Goal: Task Accomplishment & Management: Manage account settings

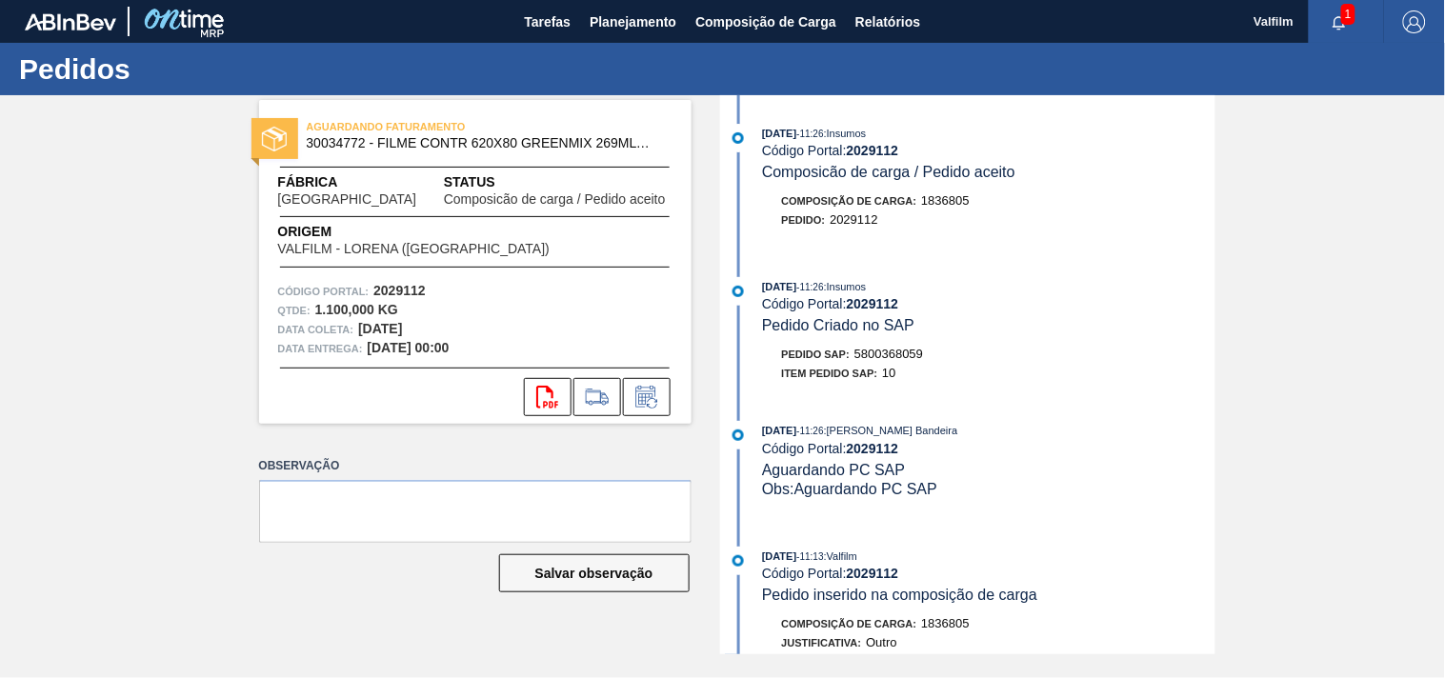
click at [975, 281] on div "11/09/2025 - 11:26 : Insumos" at bounding box center [988, 286] width 453 height 19
click at [181, 223] on div "AGUARDANDO FATURAMENTO 30034772 - FILME CONTR 620X80 GREENMIX 269ML HO Fábrica …" at bounding box center [722, 374] width 1445 height 559
click at [1347, 329] on div "AGUARDANDO FATURAMENTO 30034772 - FILME CONTR 620X80 GREENMIX 269ML HO Fábrica …" at bounding box center [722, 374] width 1445 height 559
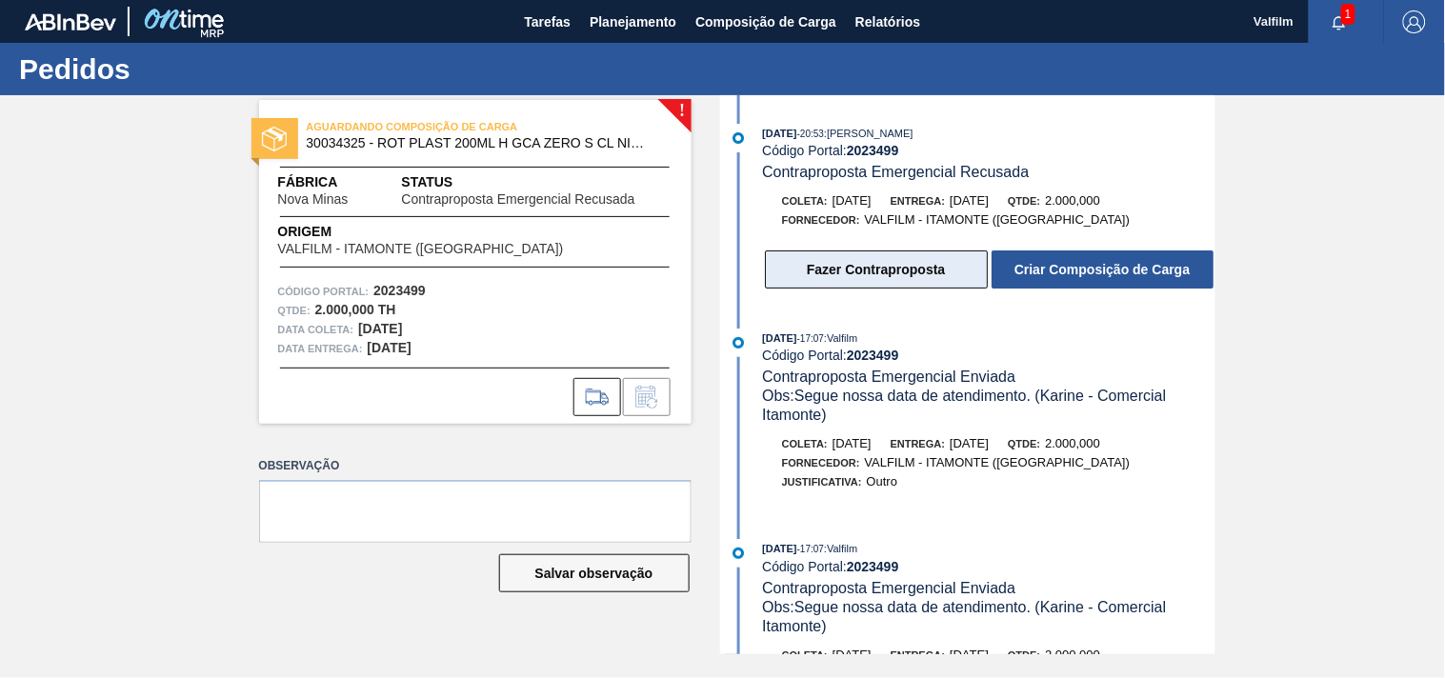
click at [889, 277] on button "Fazer Contraproposta" at bounding box center [876, 270] width 223 height 38
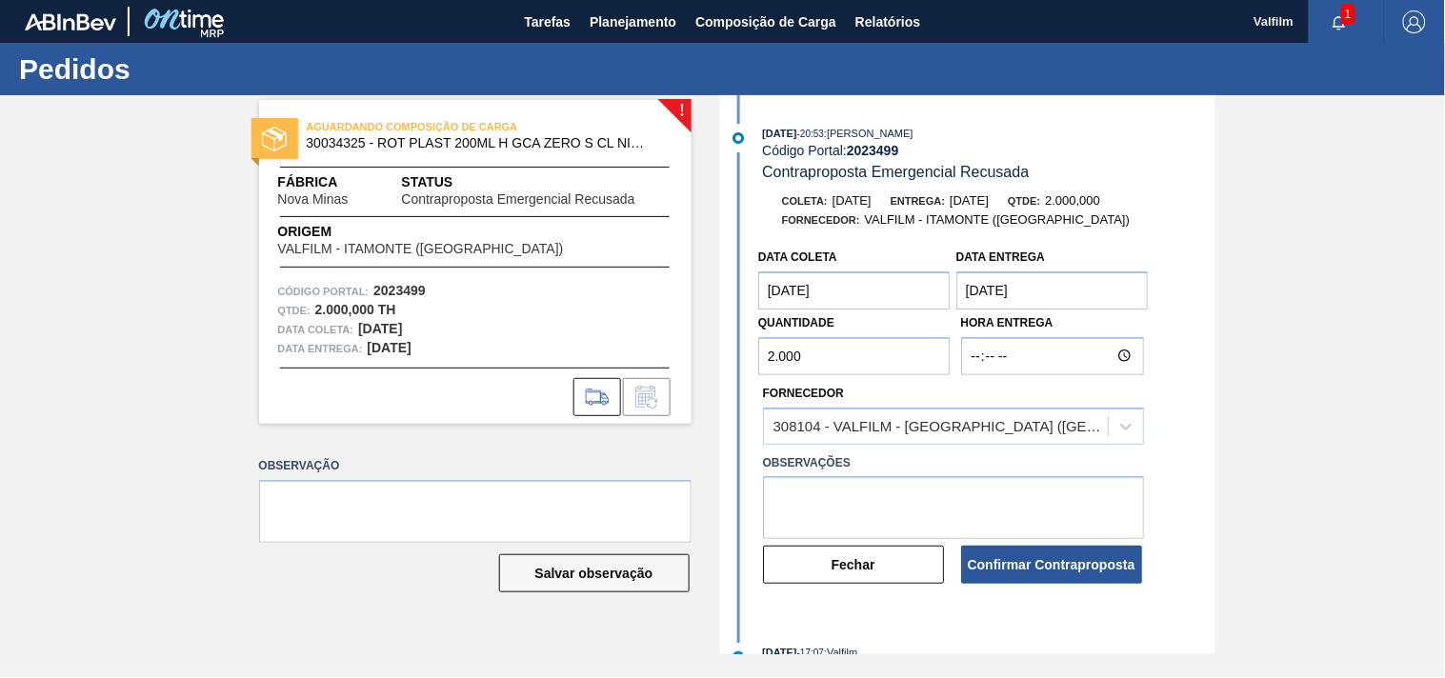
click at [902, 286] on coleta "[DATE]" at bounding box center [854, 291] width 192 height 38
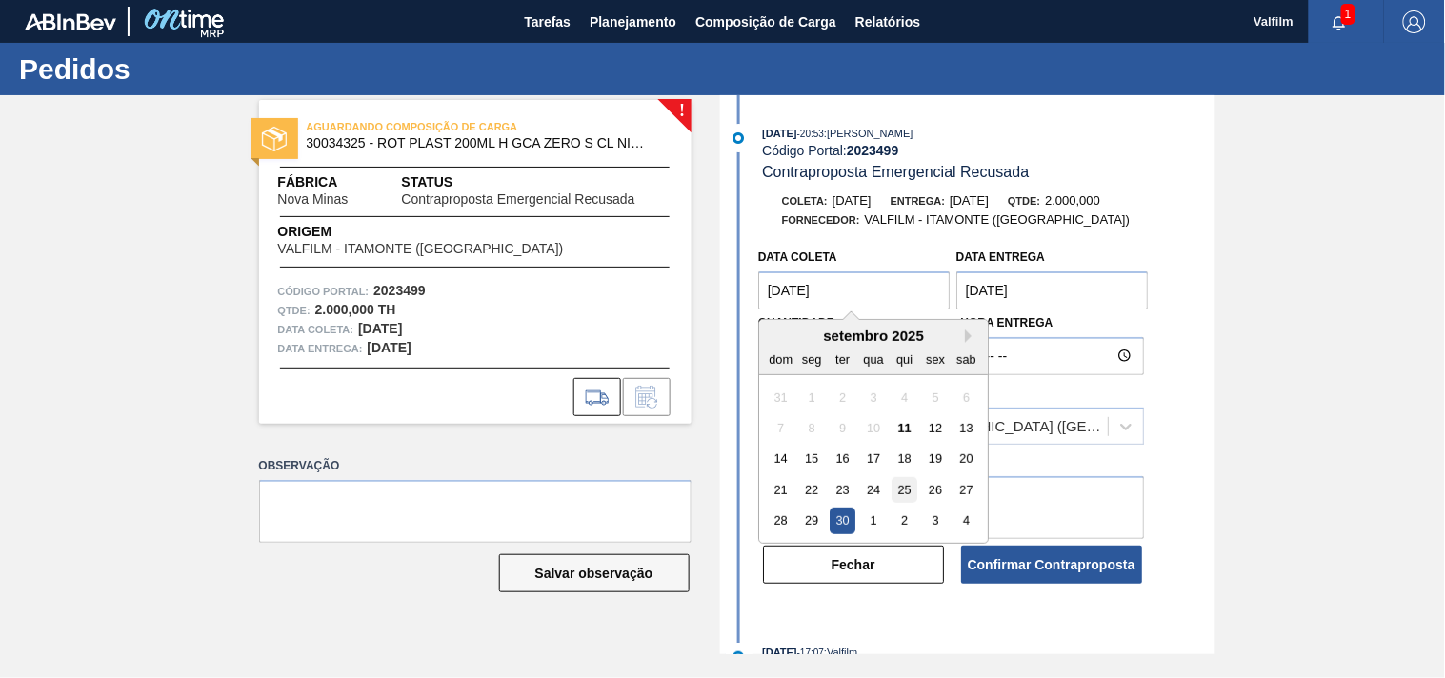
click at [899, 499] on div "25" at bounding box center [905, 490] width 26 height 26
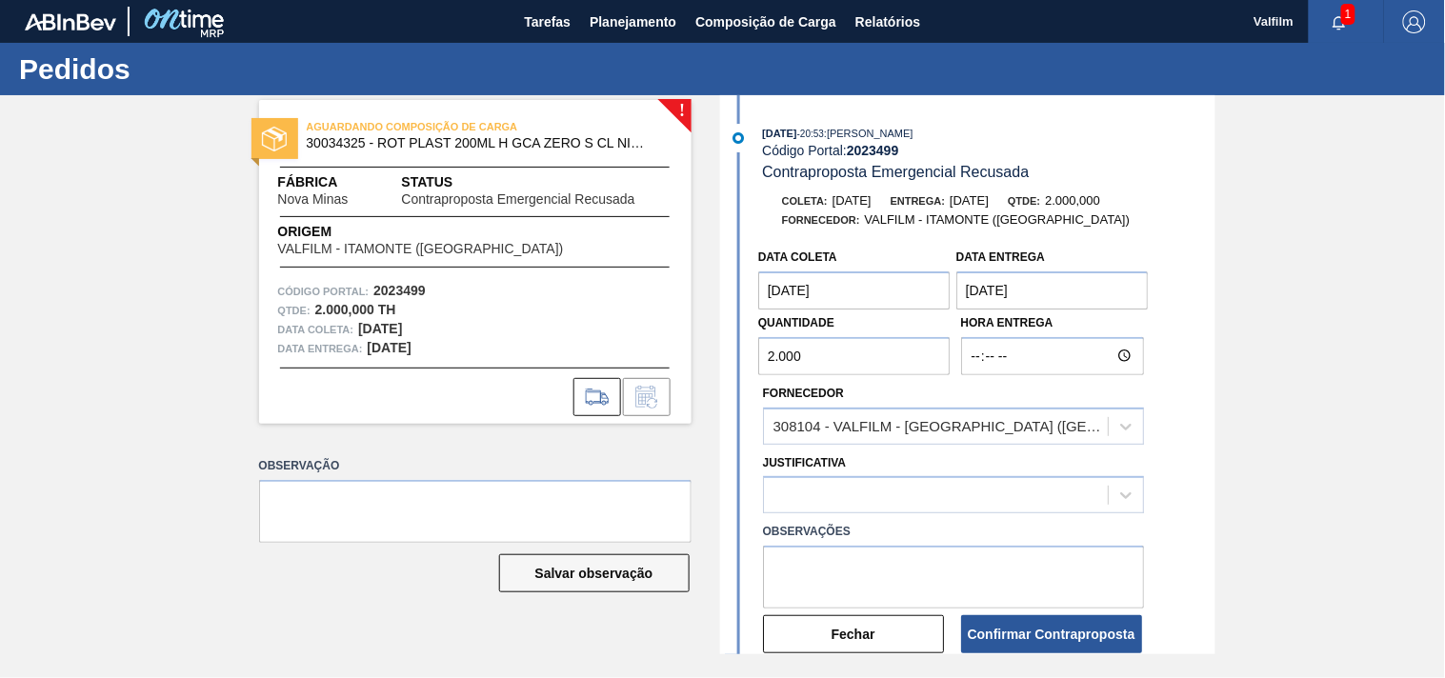
type coleta "25/09/2025"
click at [1049, 283] on entrega "01/10/2025" at bounding box center [1052, 291] width 192 height 38
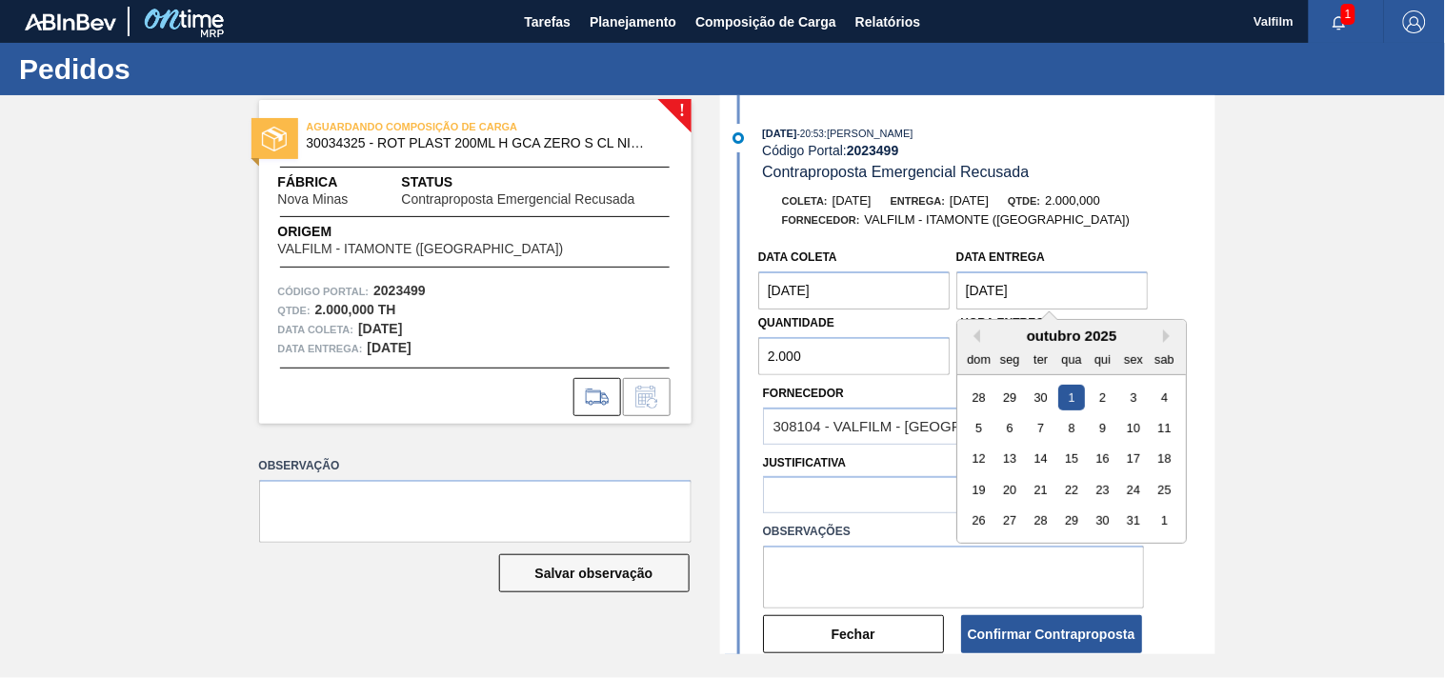
click at [845, 286] on coleta "25/09/2025" at bounding box center [854, 291] width 192 height 38
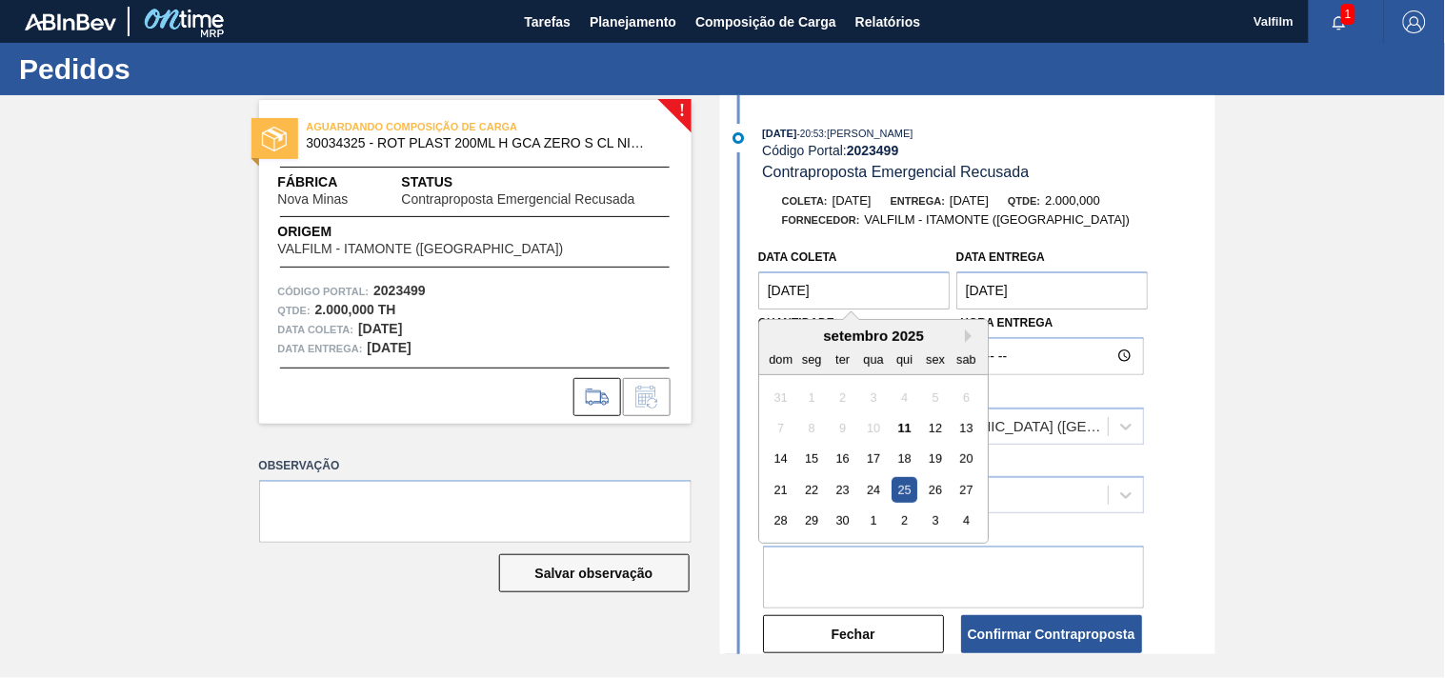
click at [1014, 274] on entrega "01/10/2025" at bounding box center [1052, 291] width 192 height 38
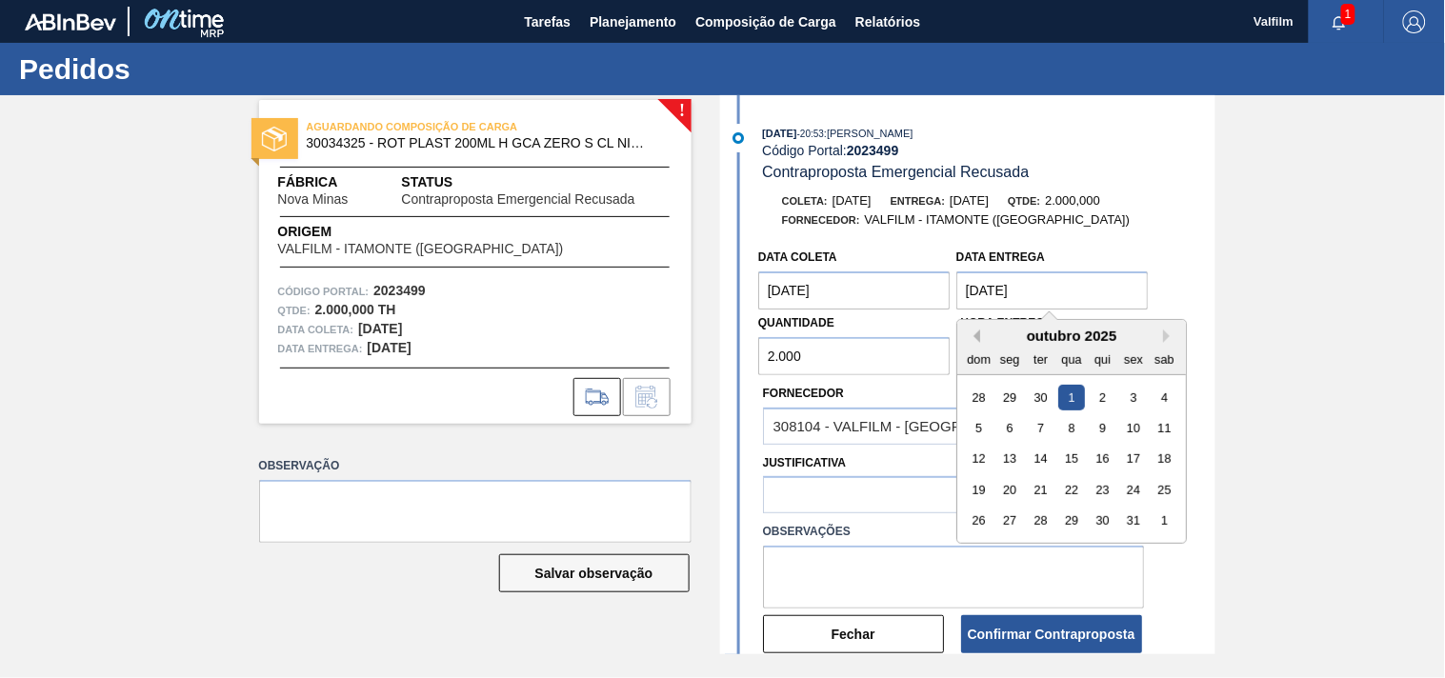
click at [972, 337] on button "Previous Month" at bounding box center [973, 336] width 13 height 13
click at [1135, 493] on div "26" at bounding box center [1133, 490] width 26 height 26
type entrega "[DATE]"
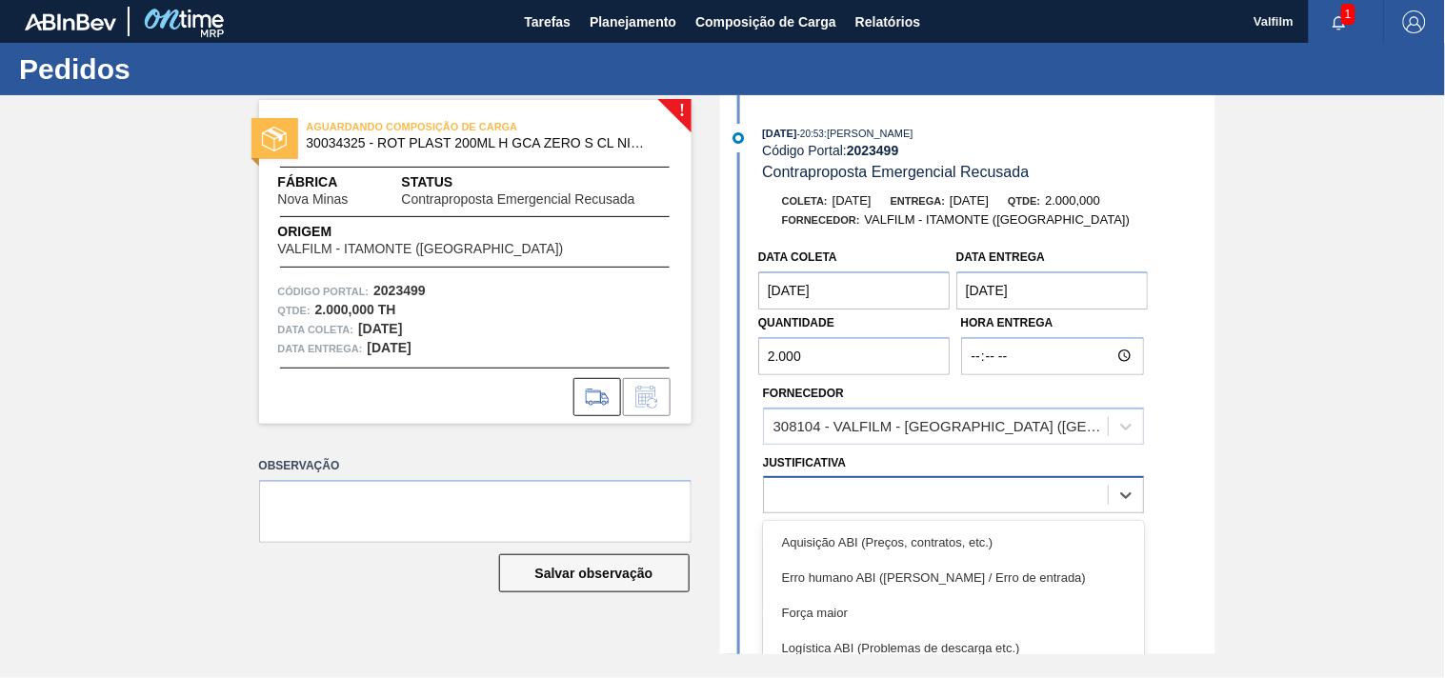
click at [871, 492] on div at bounding box center [936, 496] width 344 height 28
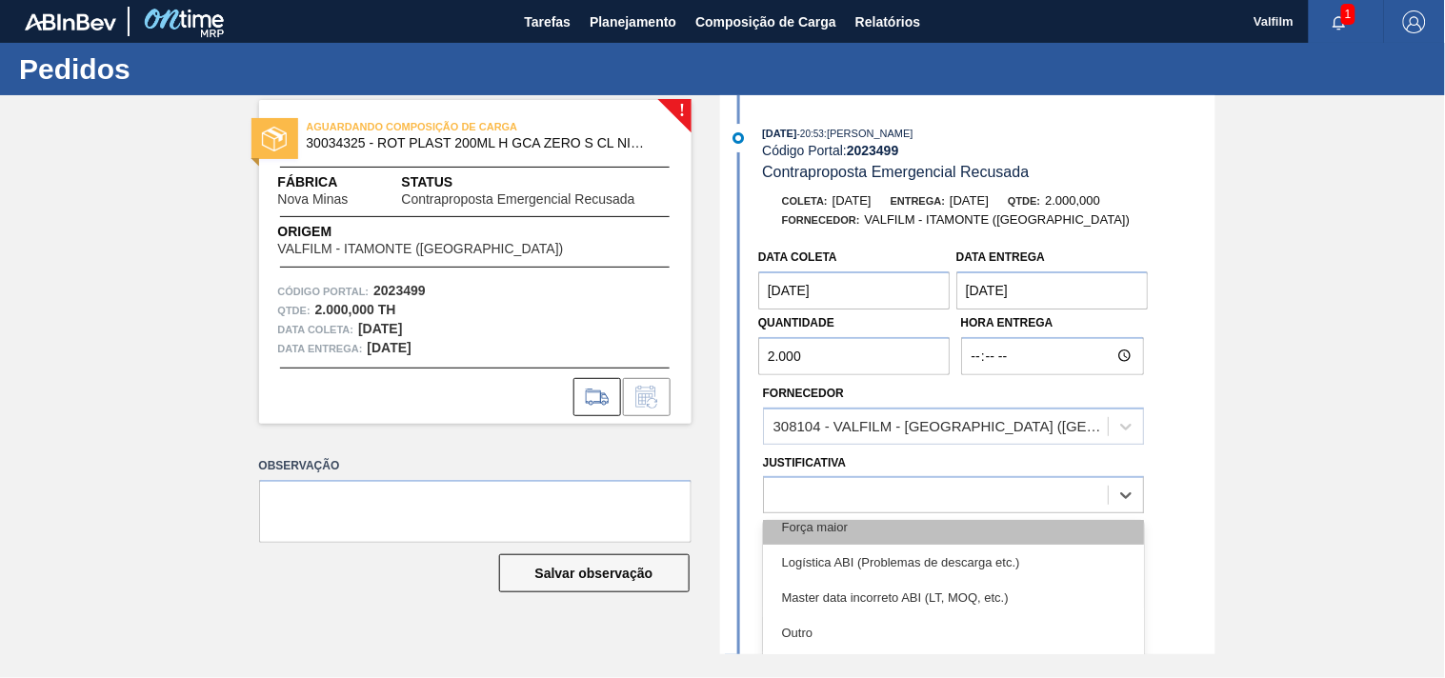
scroll to position [106, 0]
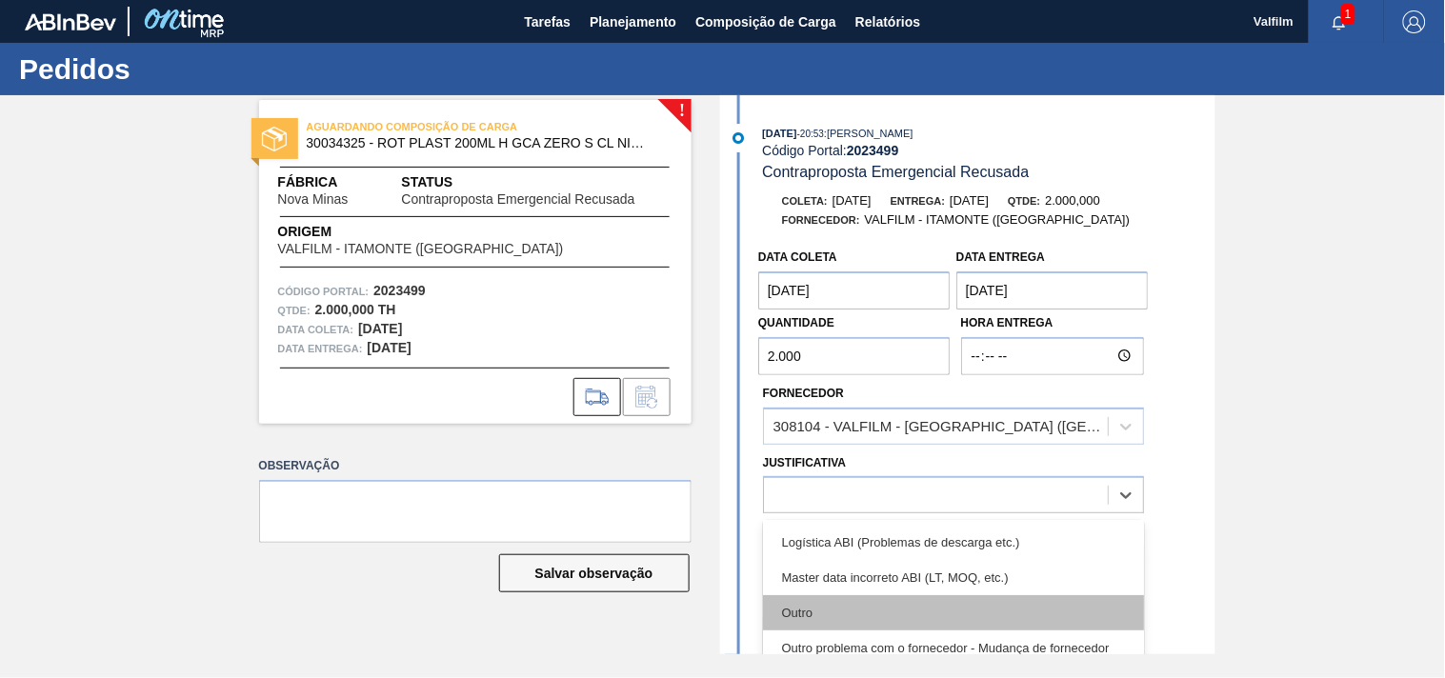
click at [841, 613] on div "Outro" at bounding box center [953, 612] width 381 height 35
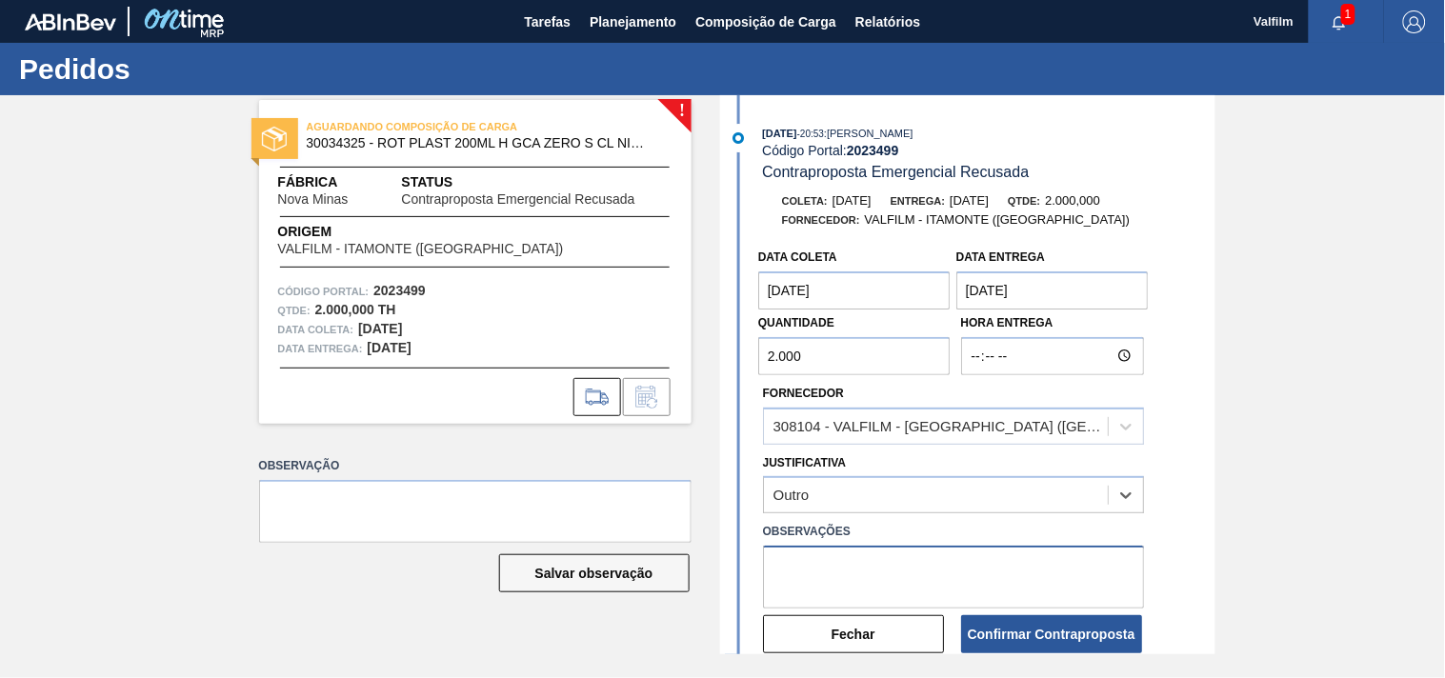
click at [852, 578] on textarea at bounding box center [953, 577] width 381 height 63
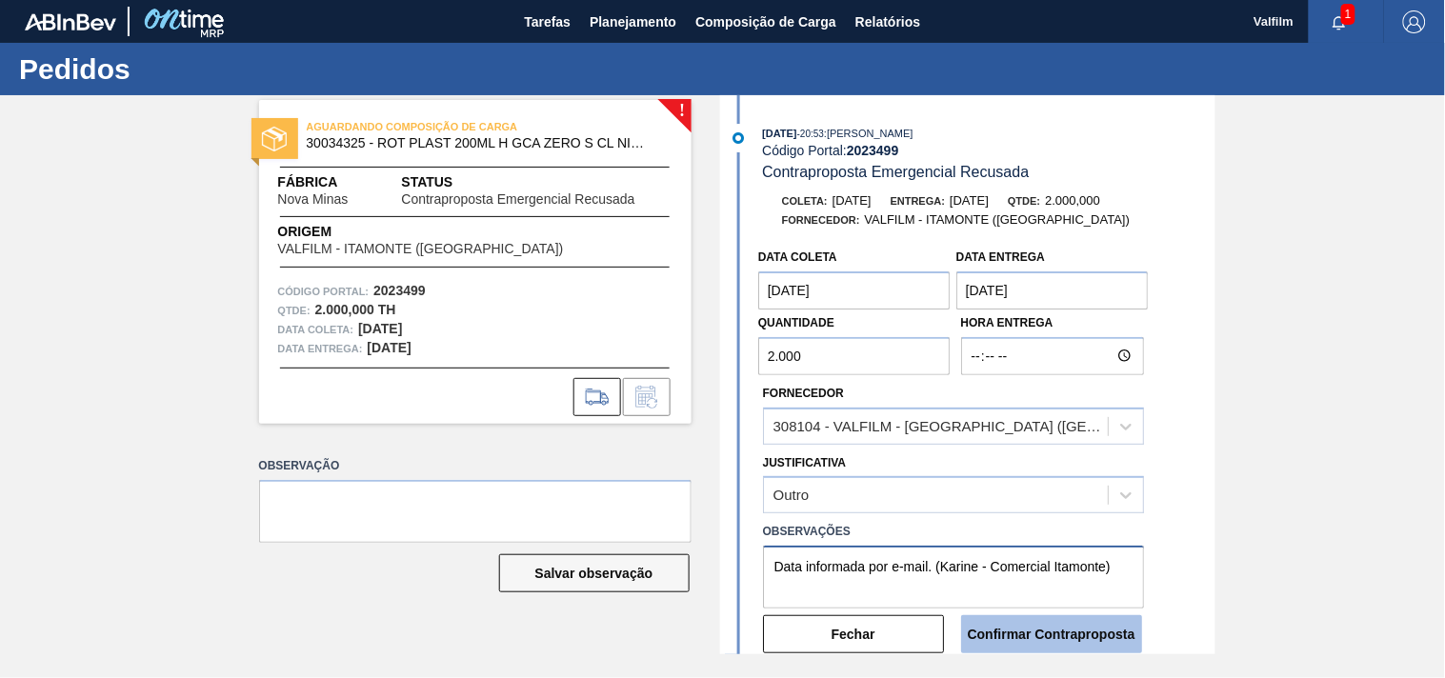
type textarea "Data informada por e-mail. (Karine - Comercial Itamonte)"
click at [1005, 623] on button "Confirmar Contraproposta" at bounding box center [1051, 634] width 181 height 38
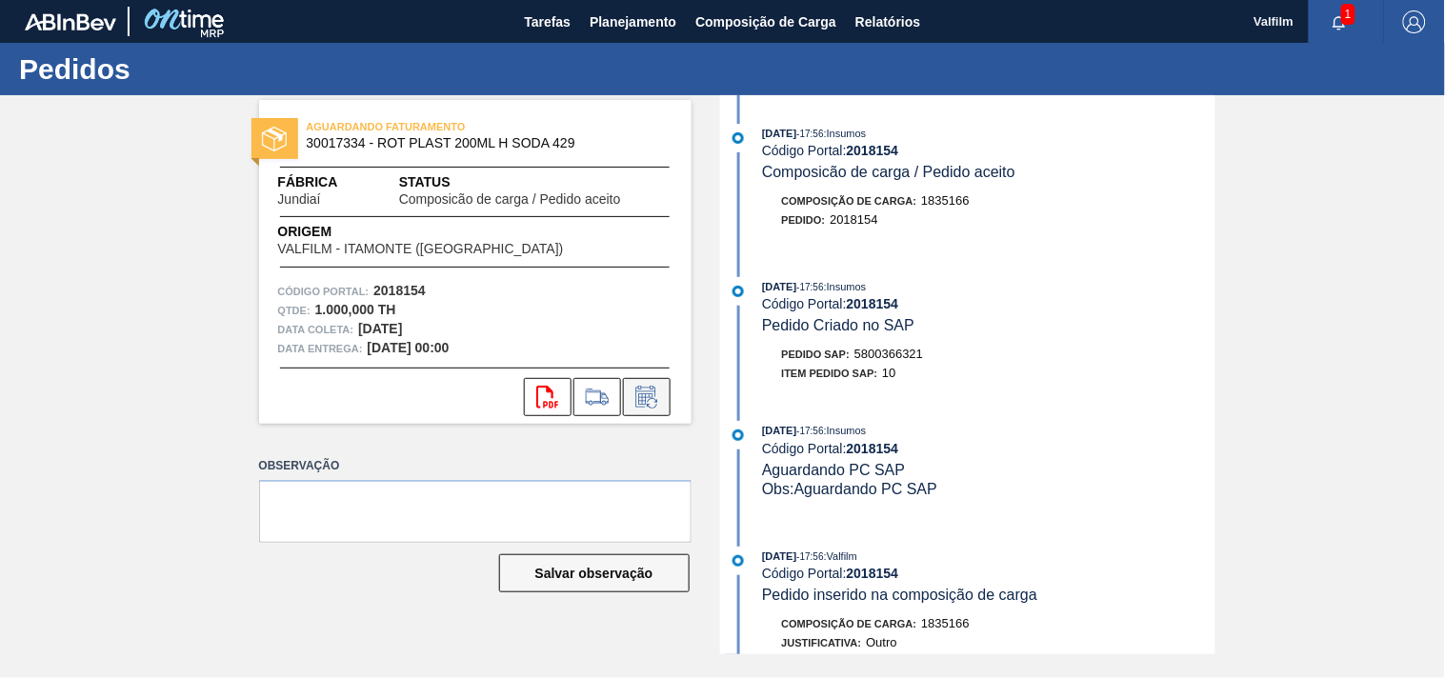
click at [649, 395] on icon at bounding box center [645, 398] width 14 height 11
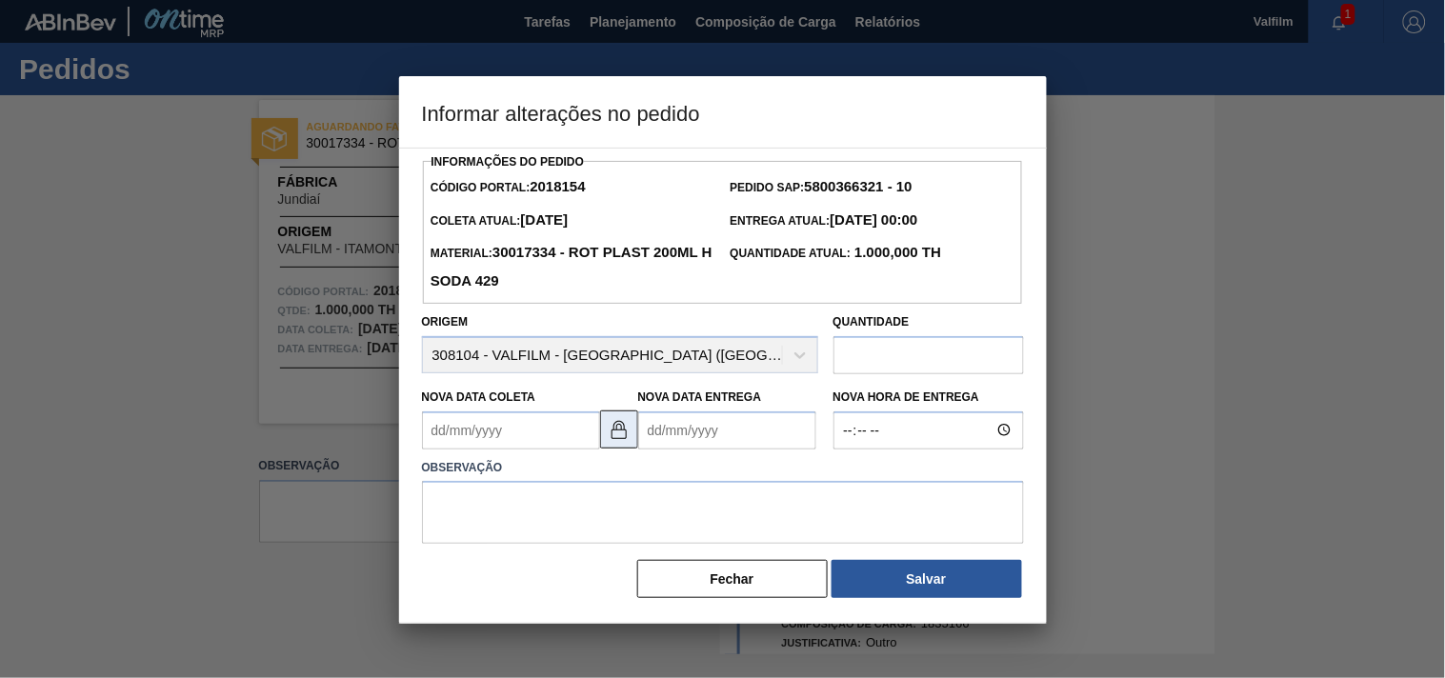
click at [624, 436] on img at bounding box center [619, 429] width 23 height 23
click at [527, 446] on Coleta2018154 "Nova Data Coleta" at bounding box center [511, 431] width 178 height 38
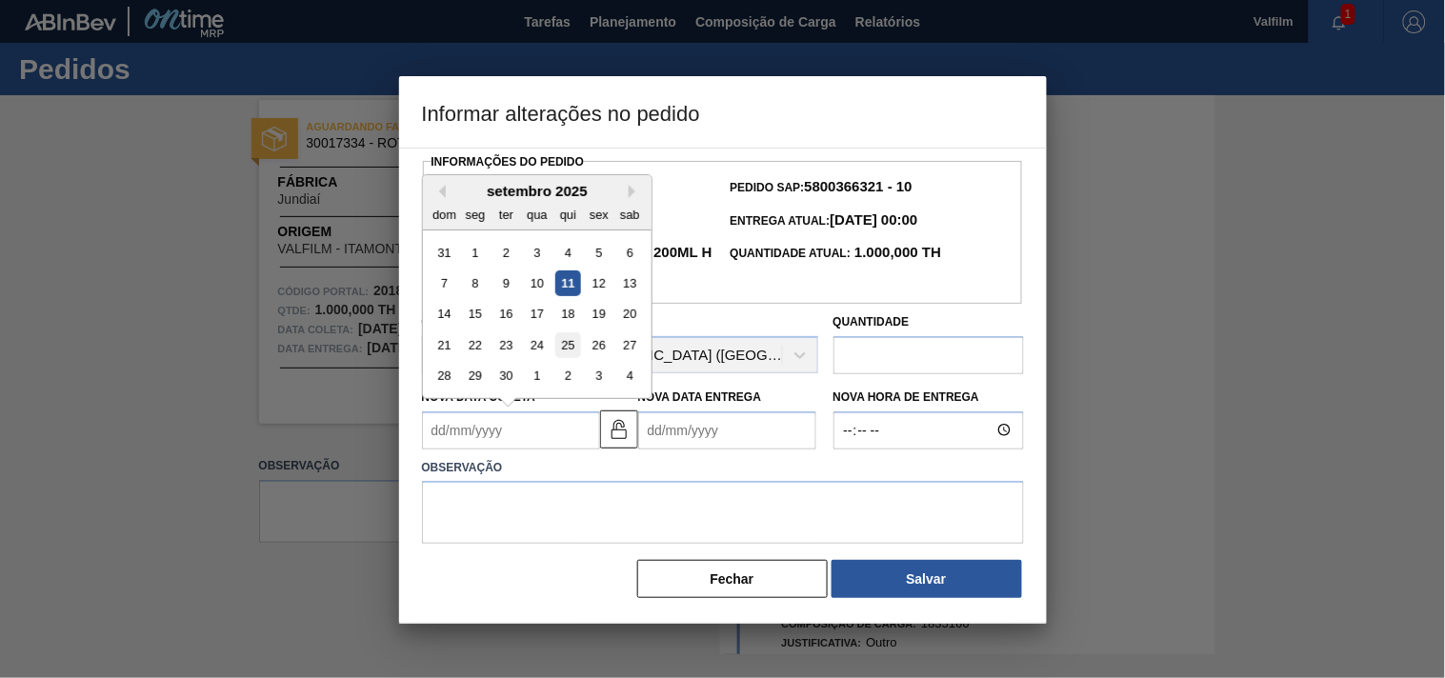
click at [562, 351] on div "25" at bounding box center [567, 345] width 26 height 26
type Coleta2018154 "[DATE]"
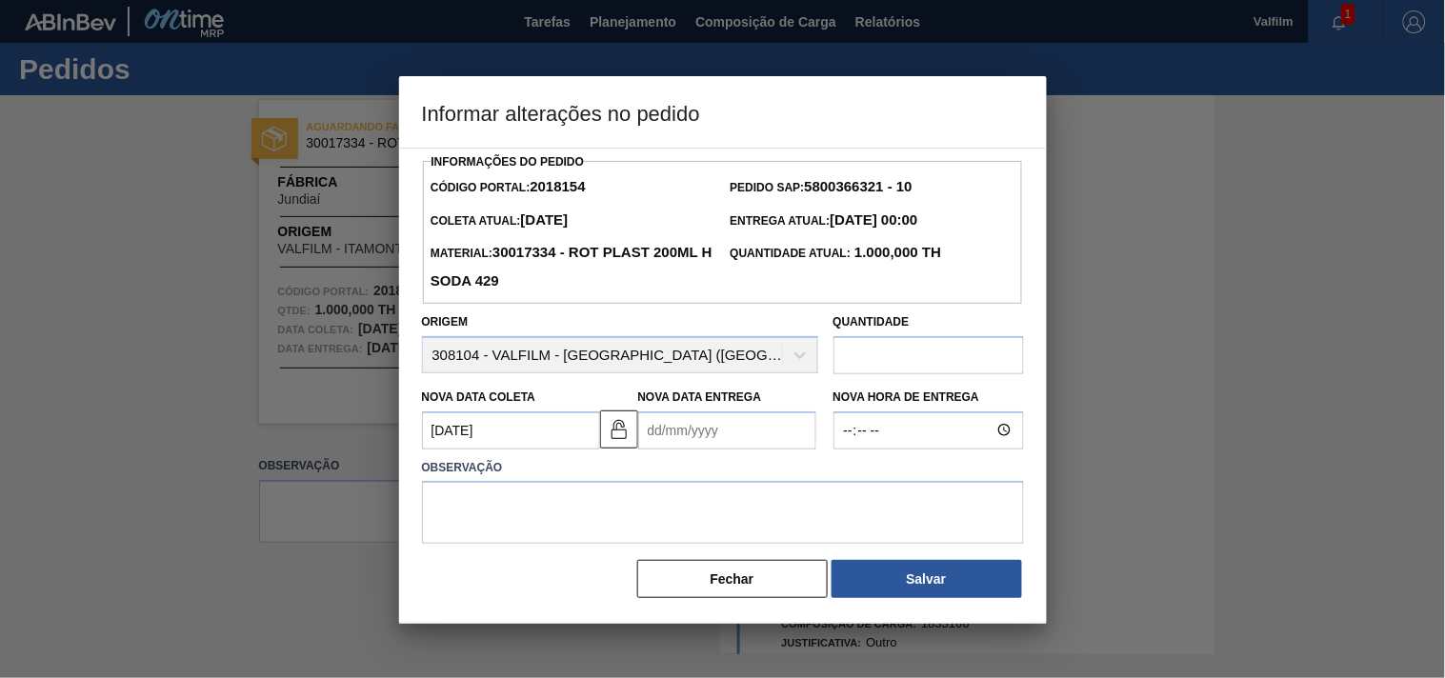
click at [688, 417] on Entrega2018154 "Nova Data Entrega" at bounding box center [727, 431] width 178 height 38
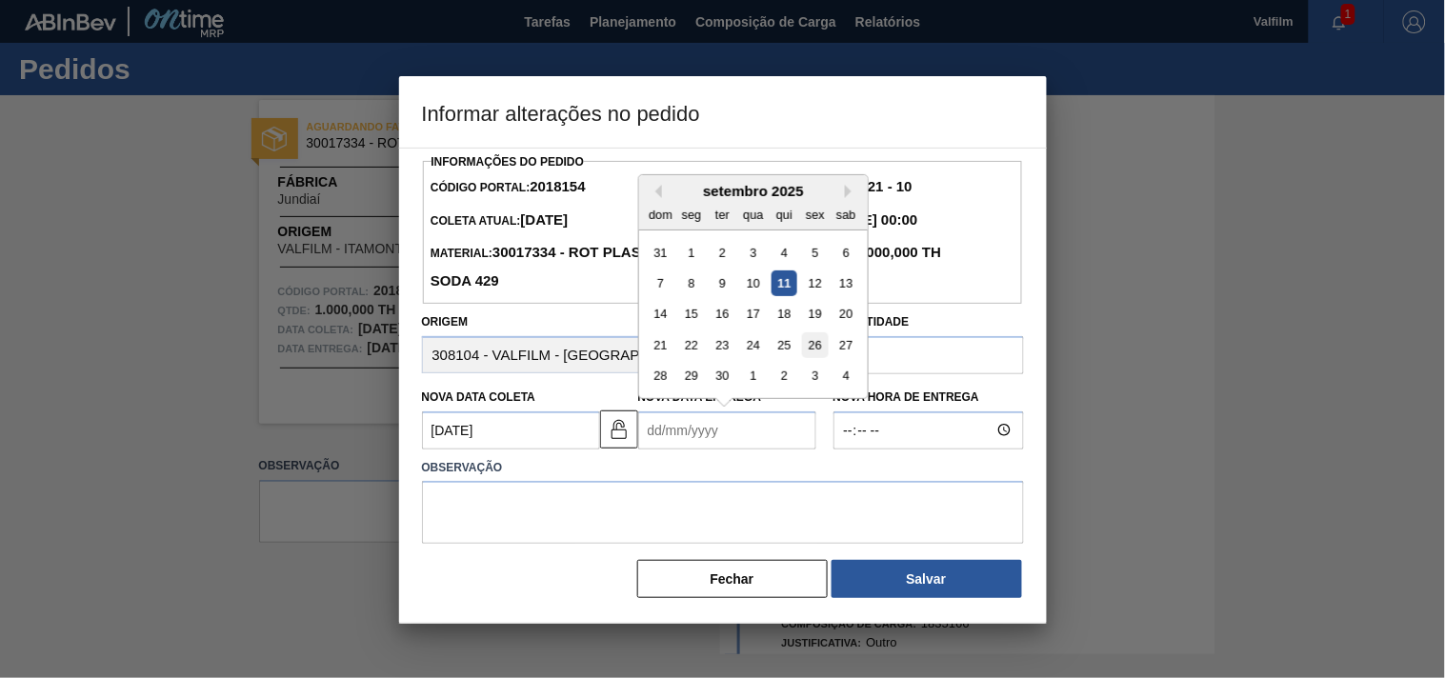
click at [815, 350] on div "26" at bounding box center [815, 345] width 26 height 26
type Entrega2018154 "[DATE]"
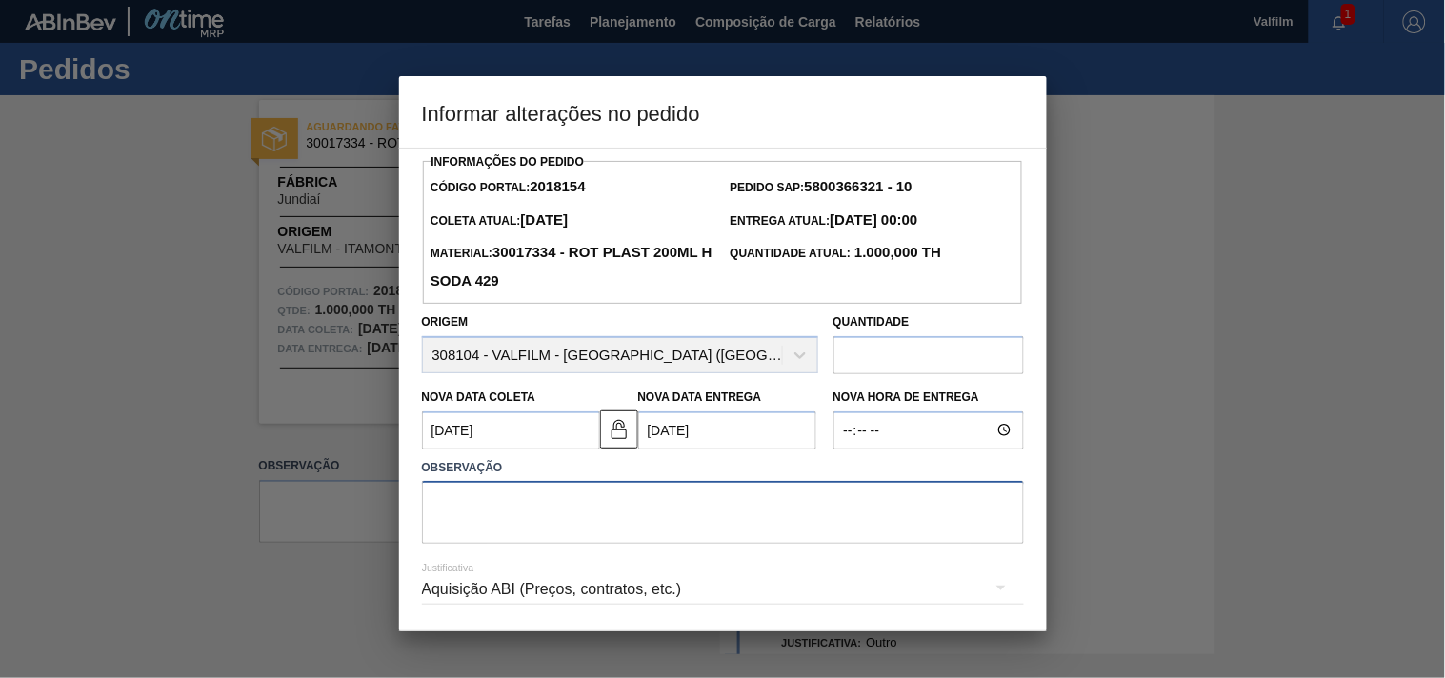
click at [623, 502] on textarea at bounding box center [723, 512] width 602 height 63
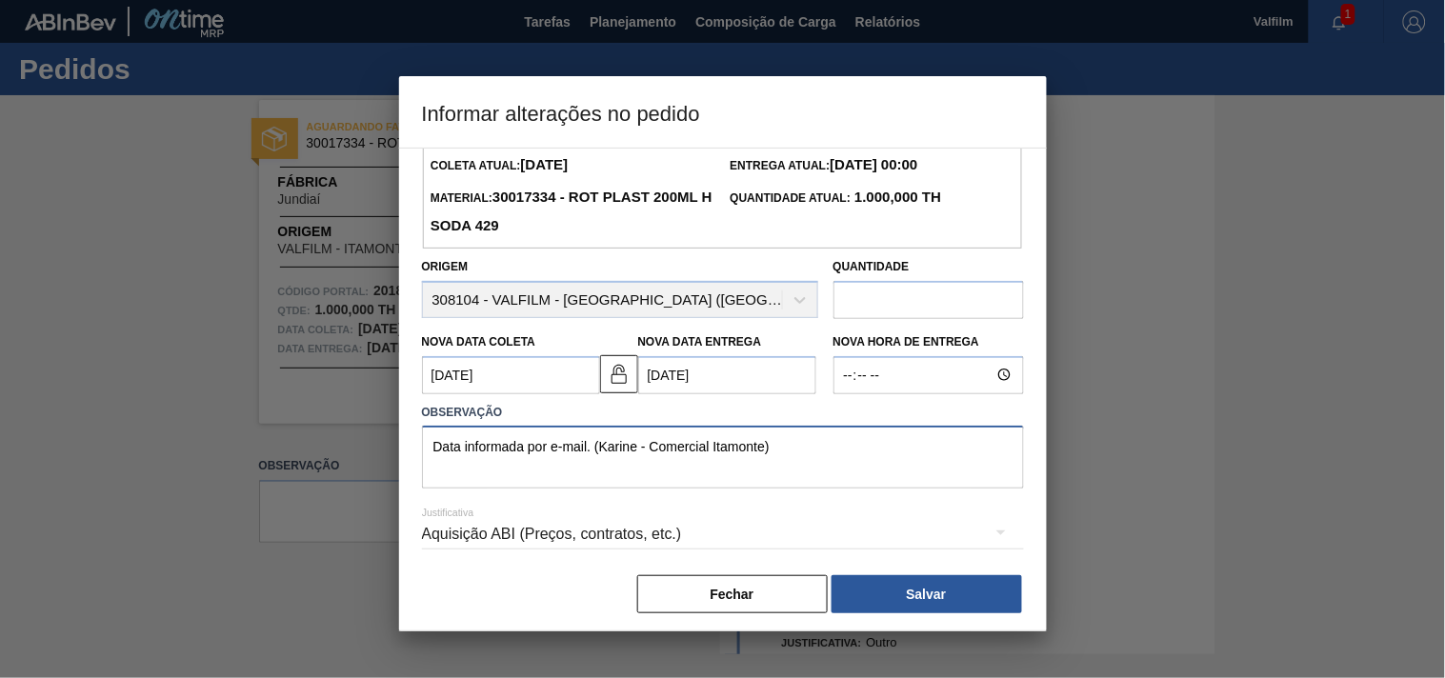
scroll to position [68, 0]
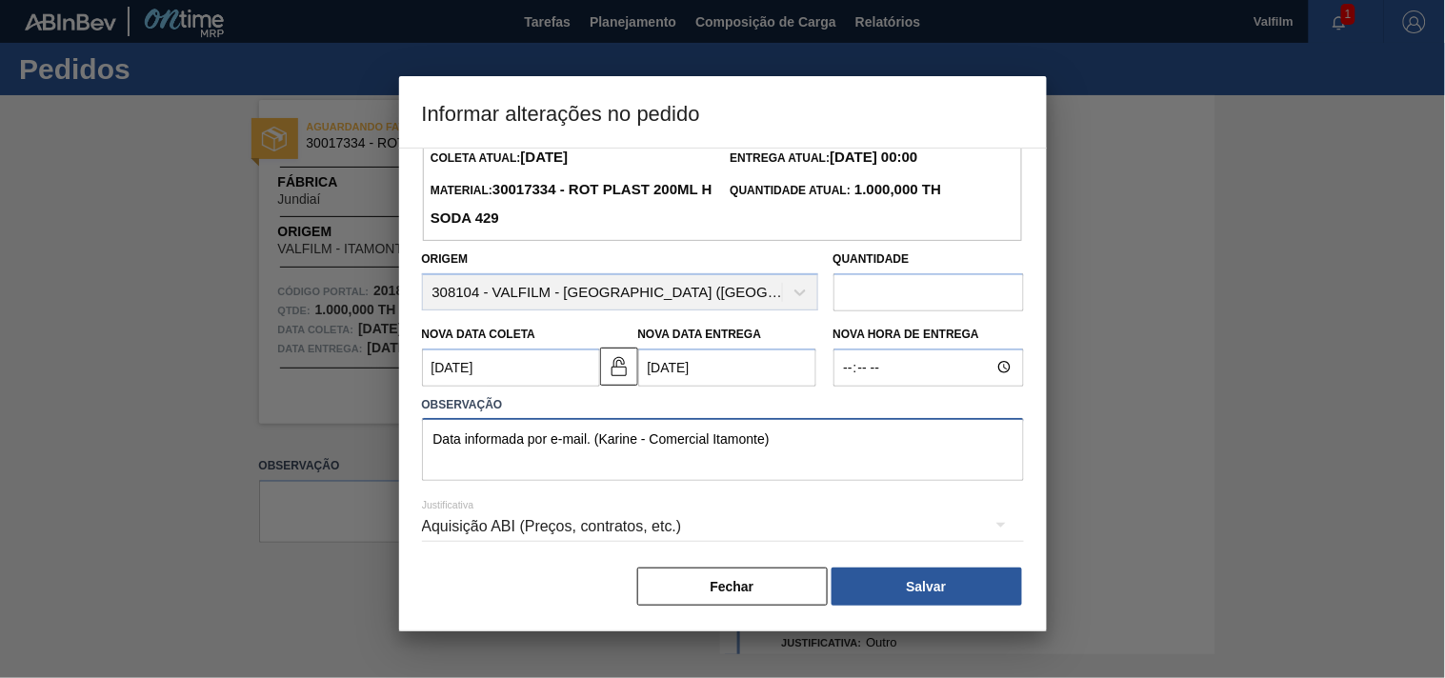
type textarea "Data informada por e-mail. (Karine - Comercial Itamonte)"
click at [908, 614] on div "Informações do Pedido Código Portal: 2018154 Pedido SAP: 5800366321 - 10 Coleta…" at bounding box center [723, 390] width 648 height 484
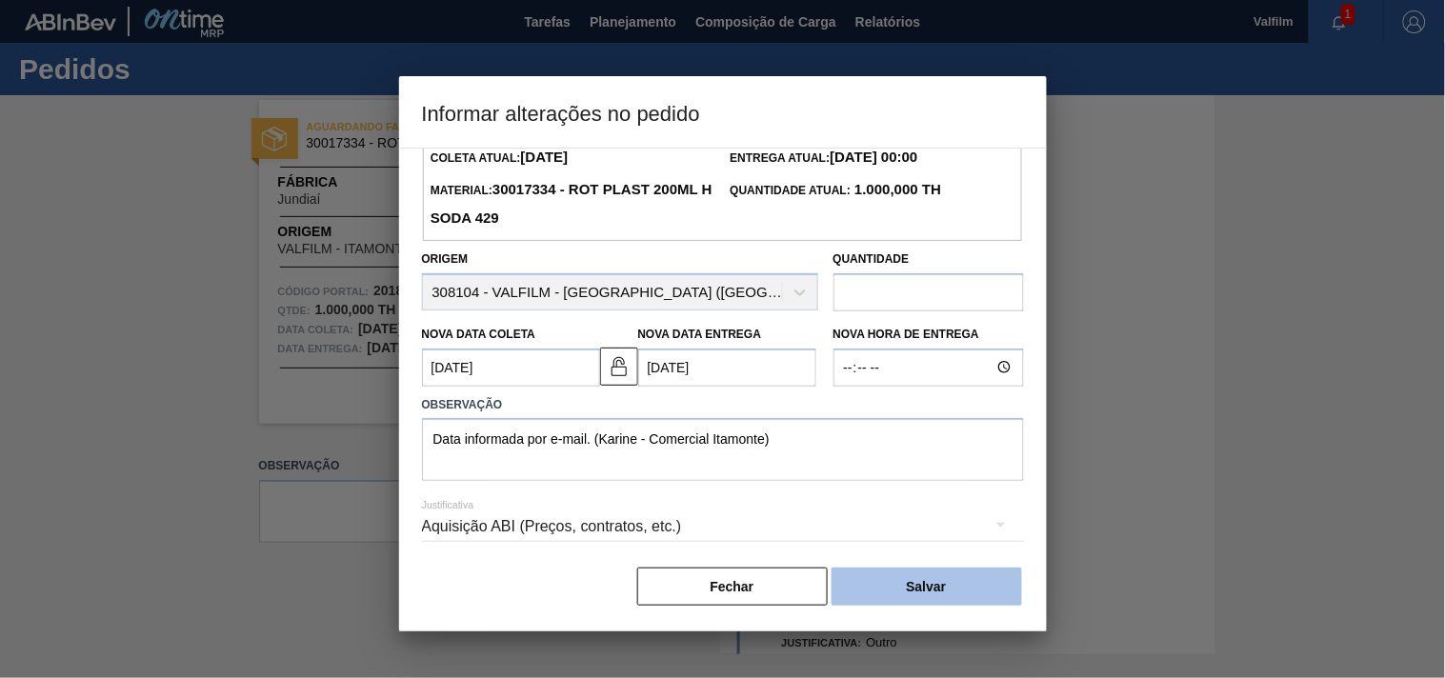
click at [909, 597] on button "Salvar" at bounding box center [927, 587] width 191 height 38
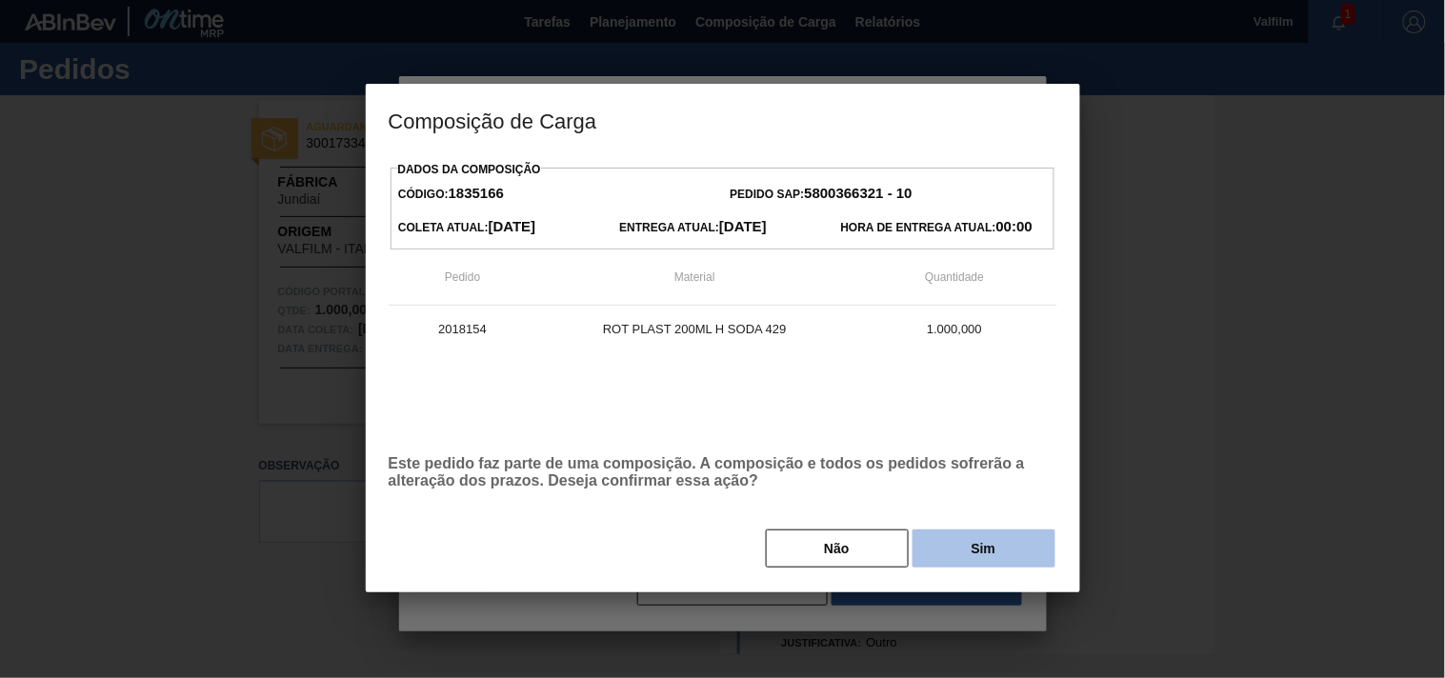
click at [967, 553] on button "Sim" at bounding box center [984, 549] width 143 height 38
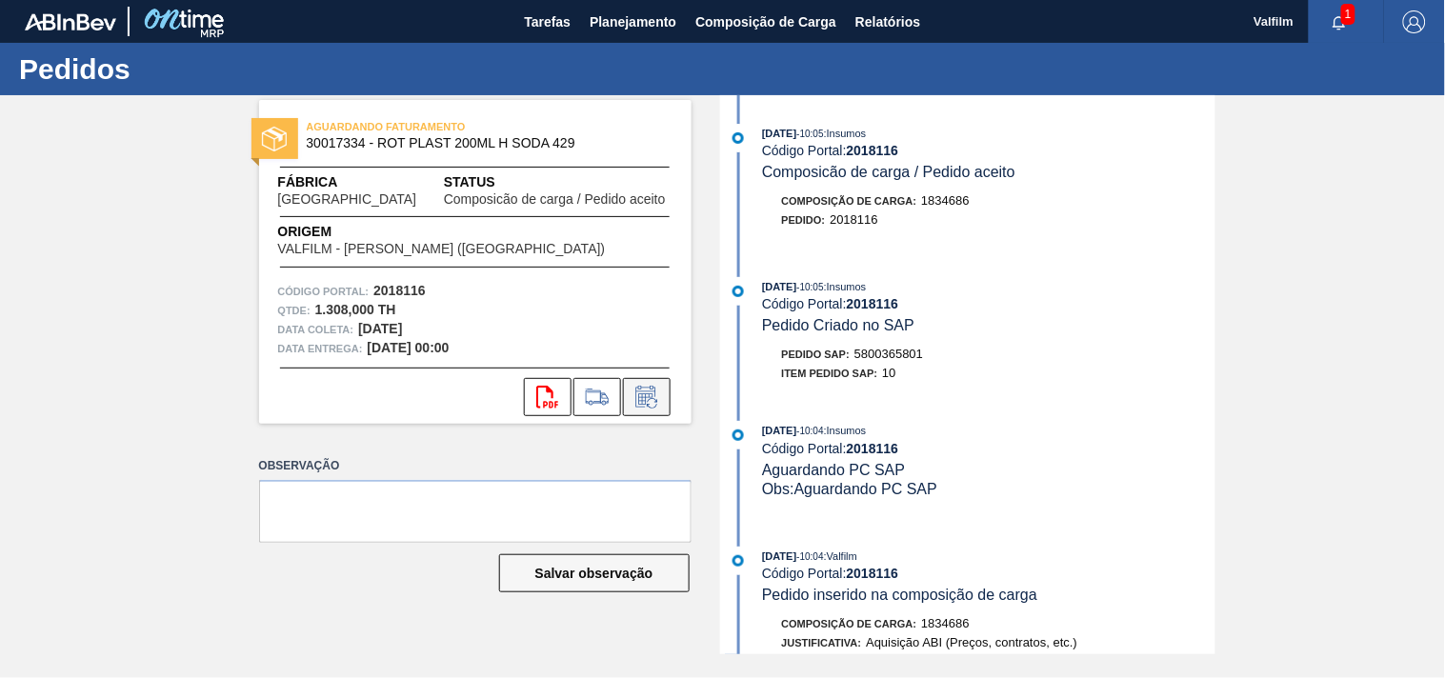
click at [659, 386] on icon at bounding box center [647, 397] width 30 height 23
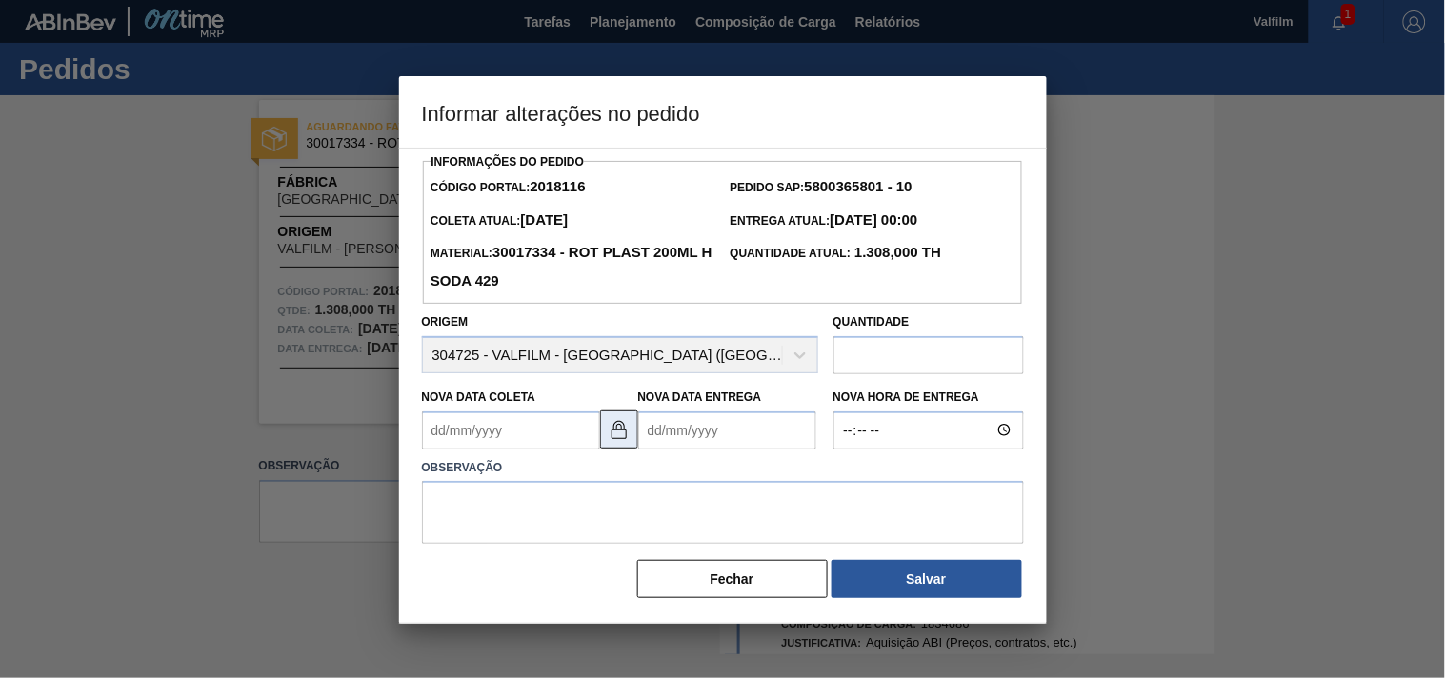
click at [625, 440] on img at bounding box center [619, 429] width 23 height 23
click at [486, 442] on Coleta2018116 "Nova Data Coleta" at bounding box center [511, 431] width 178 height 38
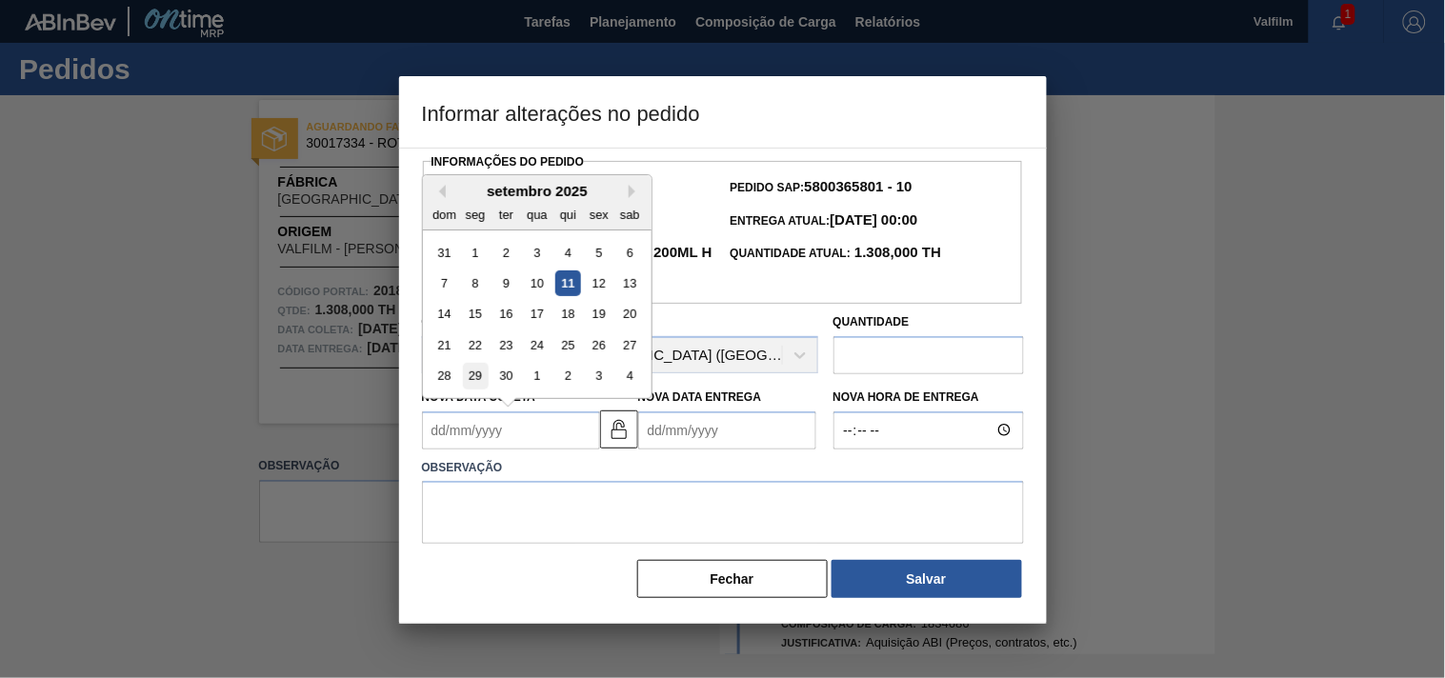
click at [473, 382] on div "29" at bounding box center [475, 376] width 26 height 26
type Coleta2018116 "[DATE]"
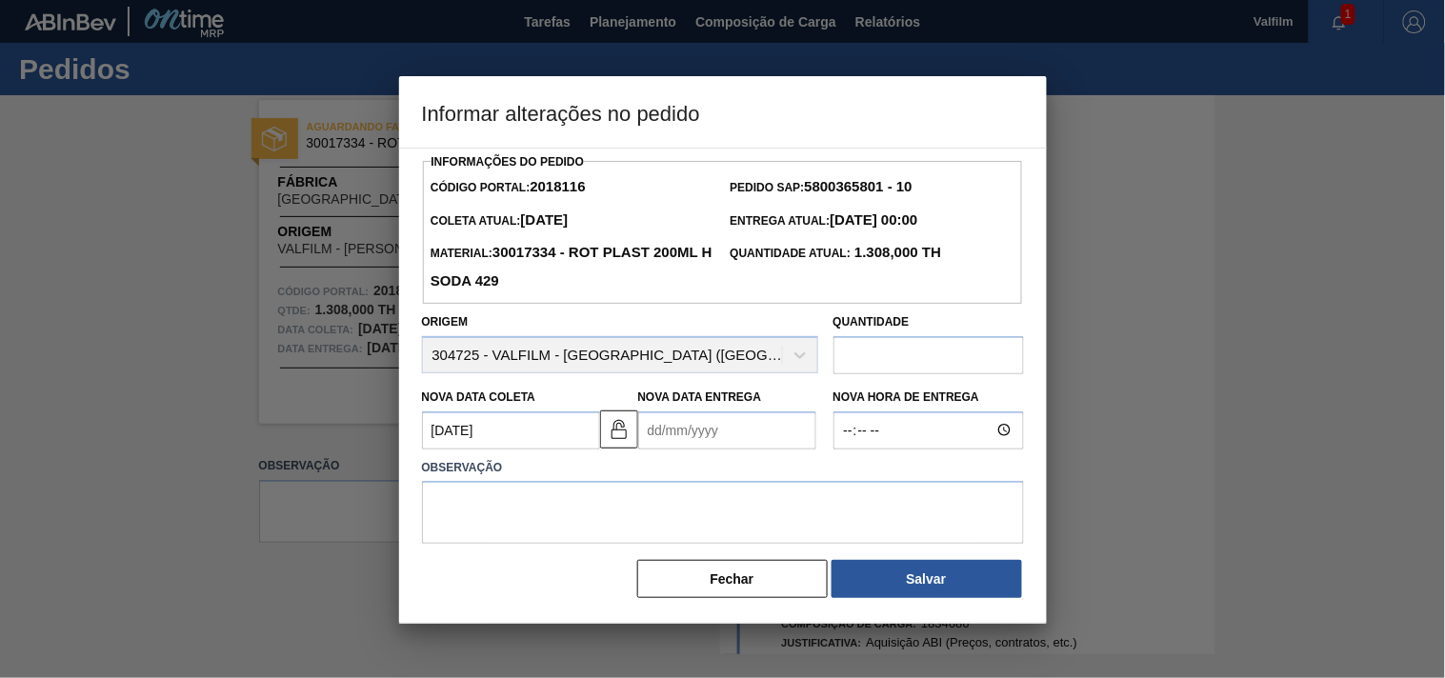
click at [682, 436] on Entrega2018116 "Nova Data Entrega" at bounding box center [727, 431] width 178 height 38
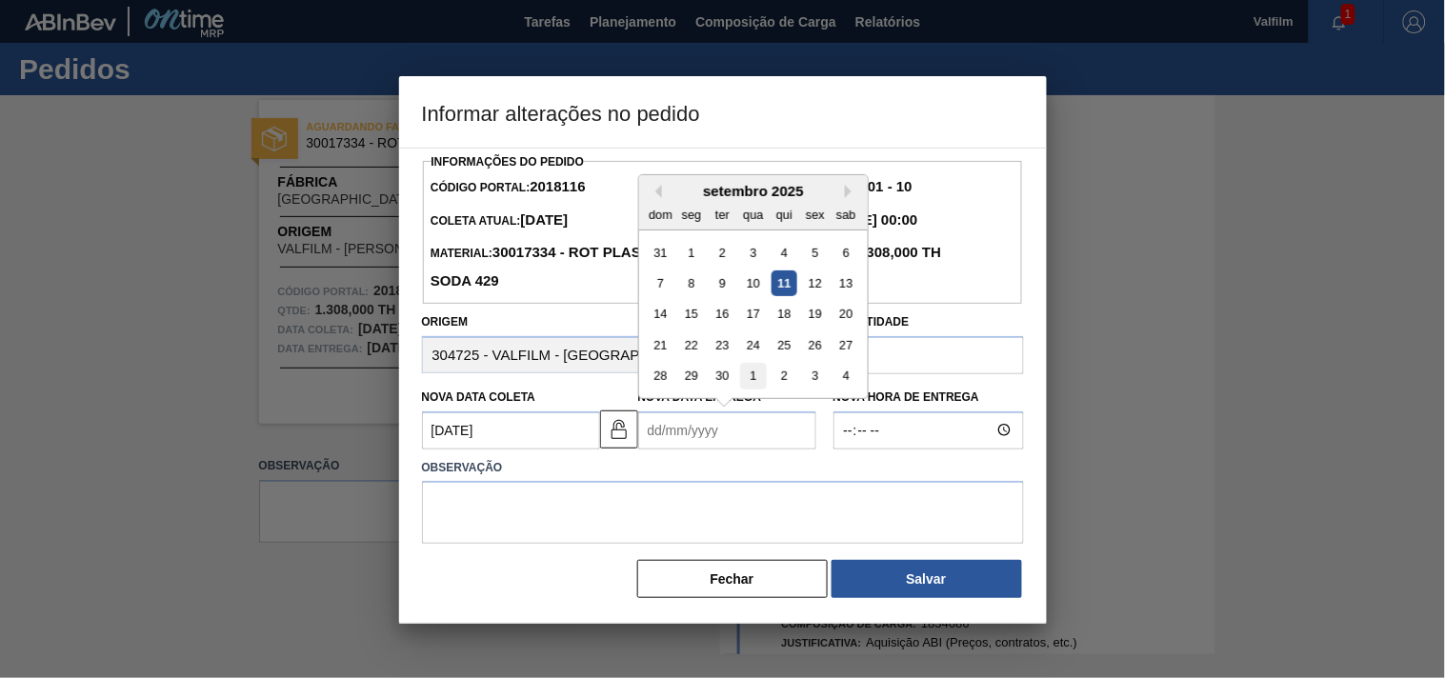
click at [754, 389] on div "1" at bounding box center [753, 376] width 26 height 26
type Entrega2018116 "01/10/2025"
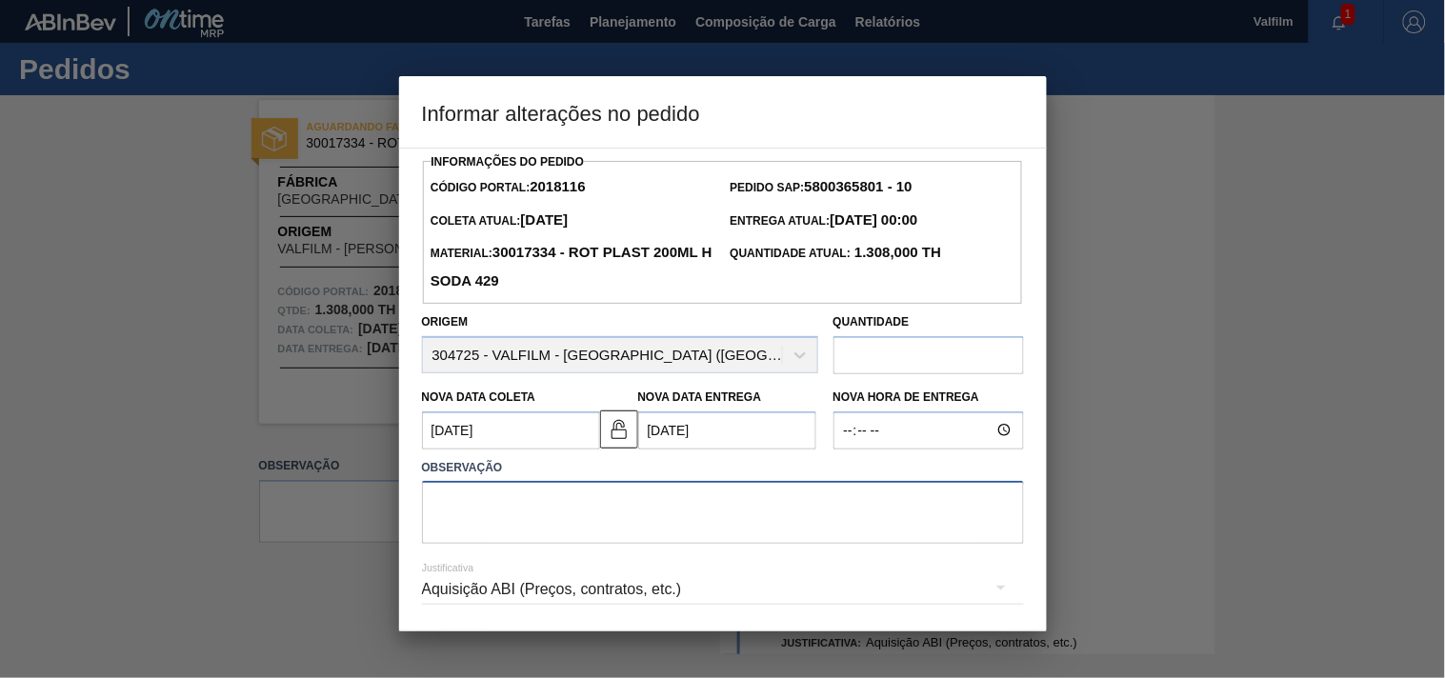
click at [669, 515] on textarea at bounding box center [723, 512] width 602 height 63
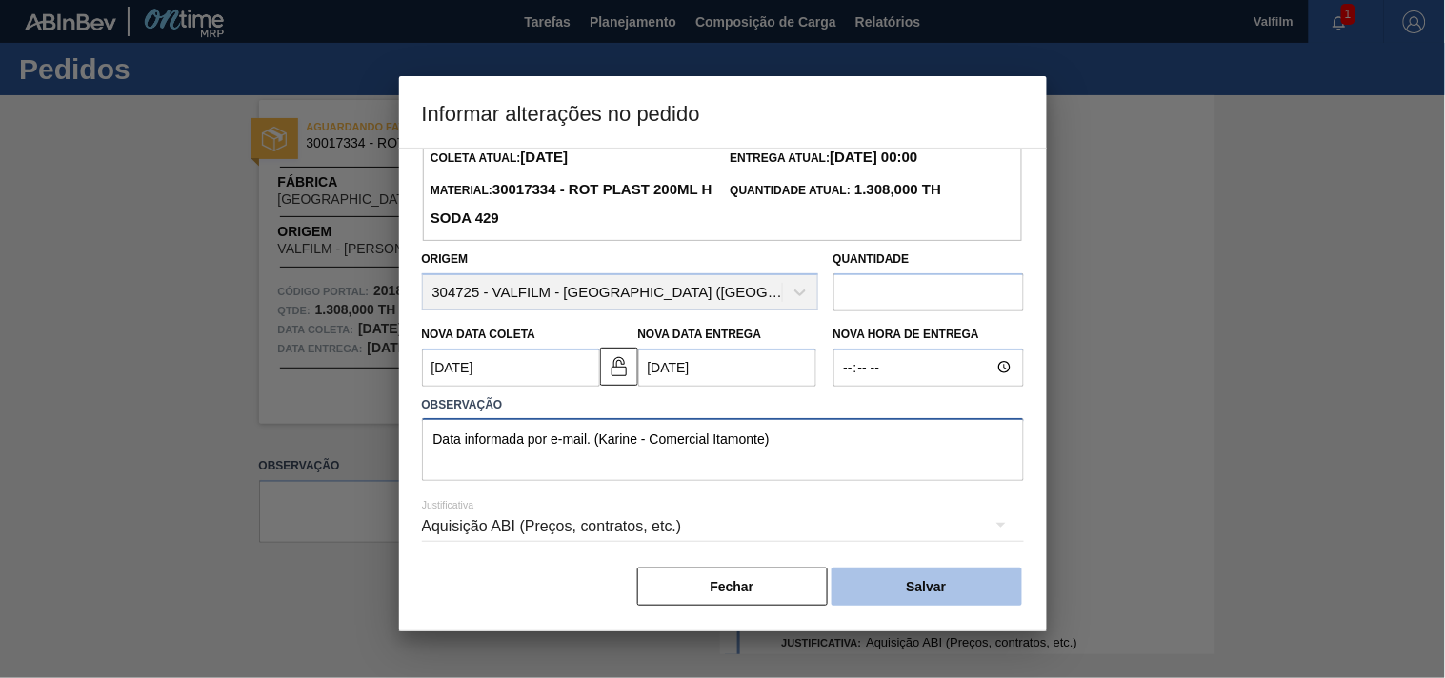
type textarea "Data informada por e-mail. (Karine - Comercial Itamonte)"
click at [934, 578] on button "Salvar" at bounding box center [927, 587] width 191 height 38
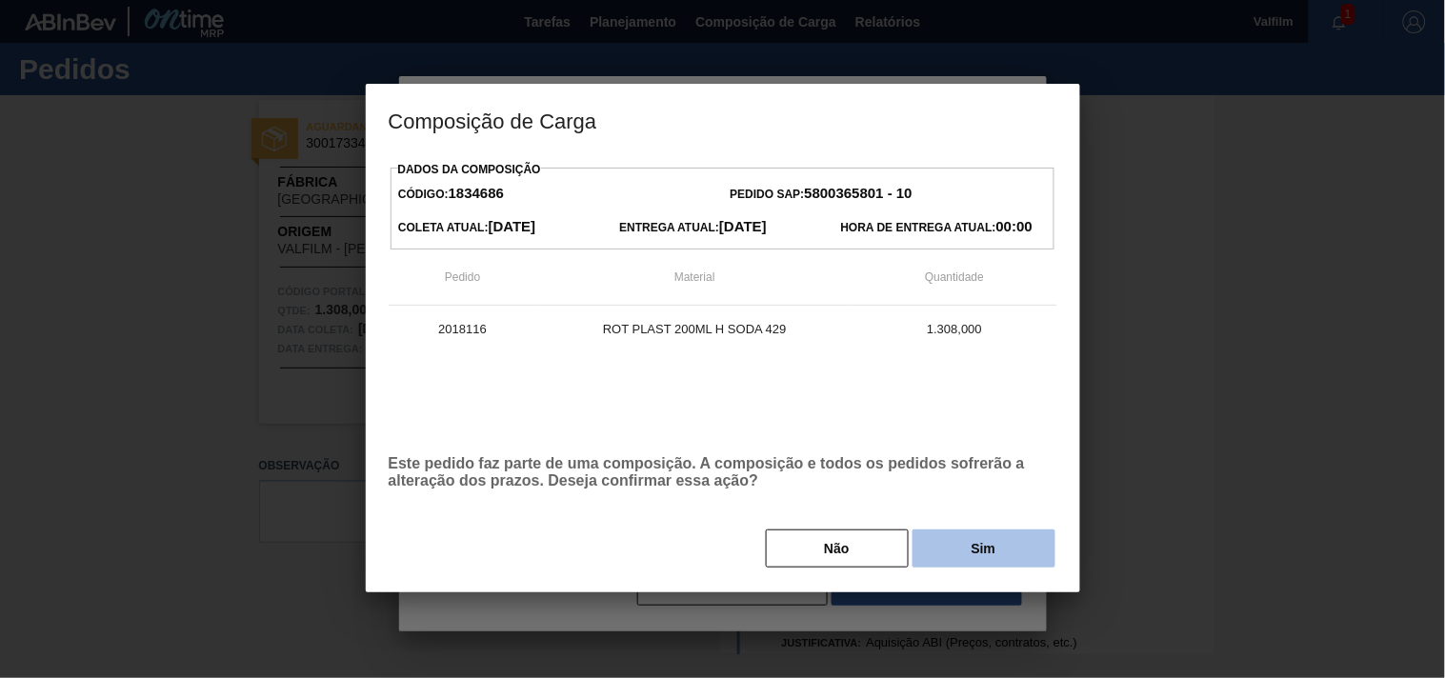
click at [991, 554] on button "Sim" at bounding box center [984, 549] width 143 height 38
